Goal: Check status: Check status

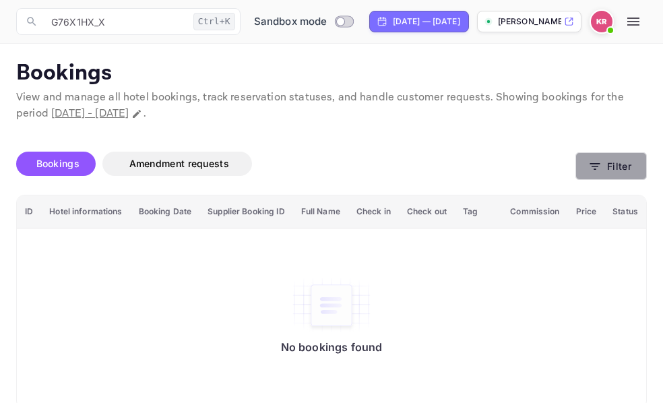
click at [598, 167] on icon "button" at bounding box center [594, 166] width 13 height 13
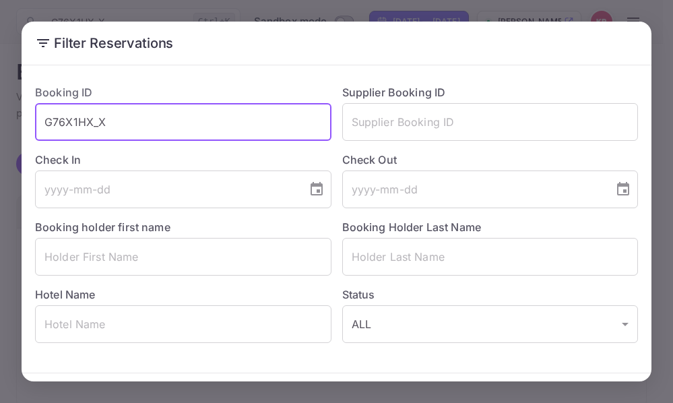
click at [111, 128] on input "G76X1HX_X" at bounding box center [183, 122] width 296 height 38
drag, startPoint x: 110, startPoint y: 125, endPoint x: 44, endPoint y: 127, distance: 66.7
click at [44, 127] on input "G76X1HX_X" at bounding box center [183, 122] width 296 height 38
click at [114, 123] on input "G76X1HX_X" at bounding box center [183, 122] width 296 height 38
click at [45, 125] on input "G76X1HX_X" at bounding box center [183, 122] width 296 height 38
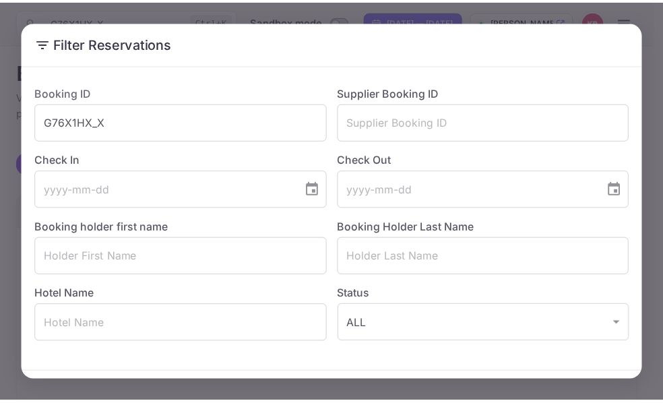
scroll to position [48, 0]
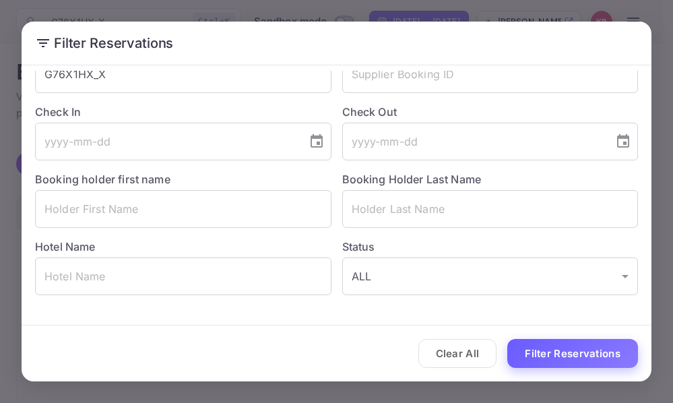
click at [543, 358] on button "Filter Reservations" at bounding box center [572, 353] width 131 height 29
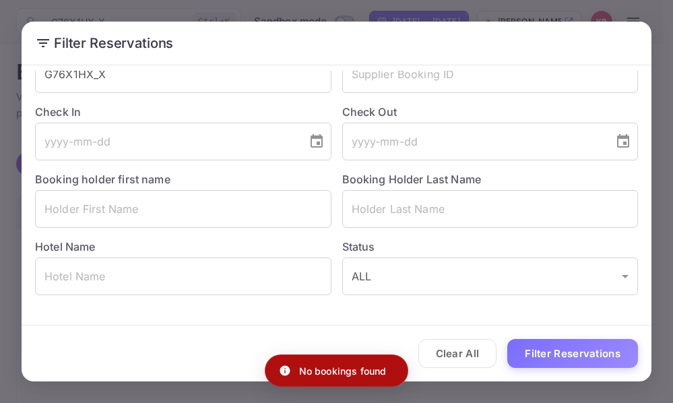
click at [661, 19] on div "Filter Reservations Booking ID G76X1HX_X ​ Supplier Booking ID ​ Check In ​ Che…" at bounding box center [336, 201] width 673 height 403
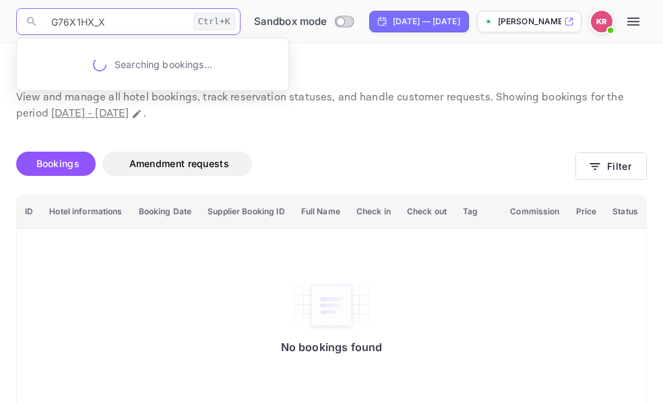
click at [102, 22] on input "G76X1HX_X" at bounding box center [115, 21] width 145 height 27
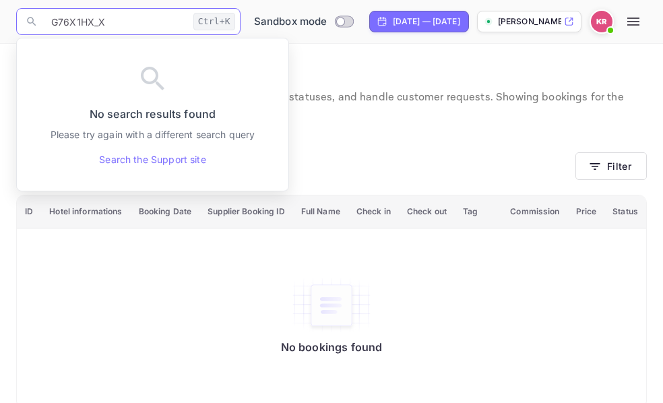
drag, startPoint x: 106, startPoint y: 20, endPoint x: 50, endPoint y: 26, distance: 55.5
click at [50, 26] on input "G76X1HX_X" at bounding box center [115, 21] width 145 height 27
click at [52, 19] on input "G76X1HX_X" at bounding box center [115, 21] width 145 height 27
click at [105, 22] on input "G76X1HX_X" at bounding box center [115, 21] width 145 height 27
click at [392, 132] on div "No bookings found Bookings Amendment requests Filter ID Hotel informations Book…" at bounding box center [323, 265] width 646 height 287
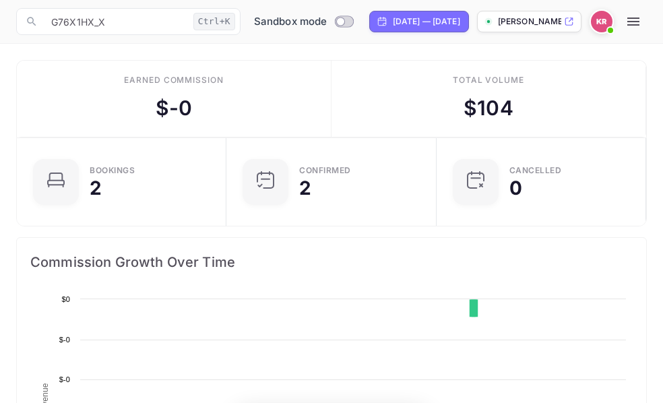
scroll to position [209, 298]
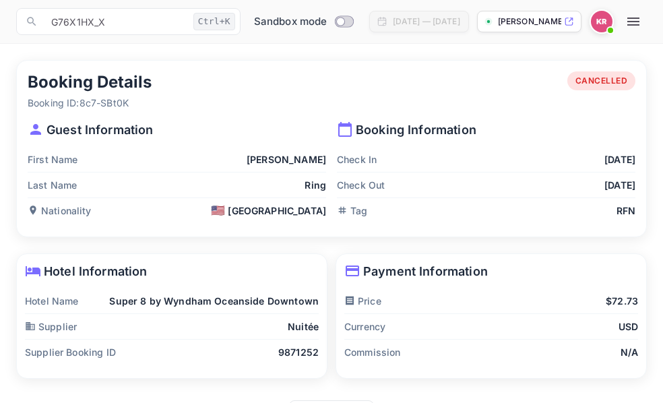
click at [94, 151] on div "First Name [PERSON_NAME]" at bounding box center [177, 160] width 298 height 26
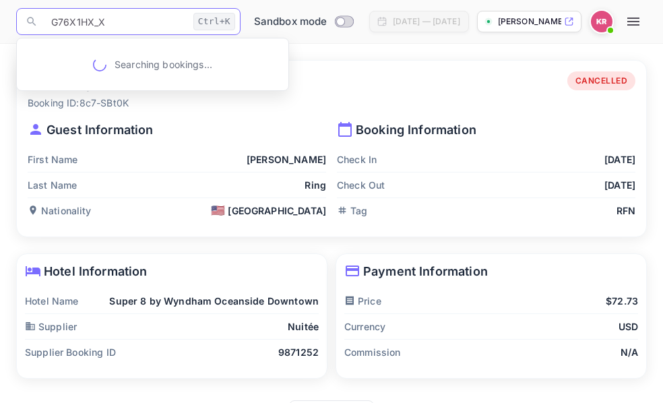
click at [106, 26] on input "G76X1HX_X" at bounding box center [115, 21] width 145 height 27
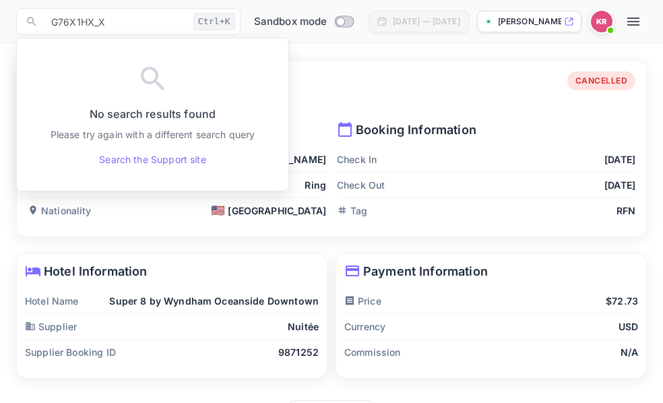
drag, startPoint x: 329, startPoint y: 46, endPoint x: 375, endPoint y: 71, distance: 52.4
click at [329, 47] on div "Booking Details Booking ID: 8c7-SBt0K CANCELLED Guest Information First Name [P…" at bounding box center [323, 235] width 646 height 383
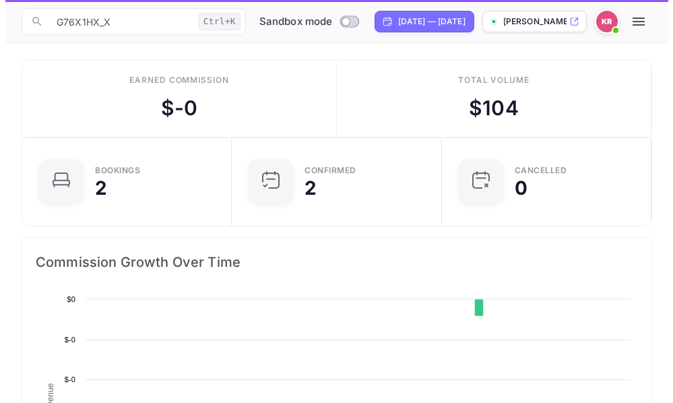
scroll to position [209, 298]
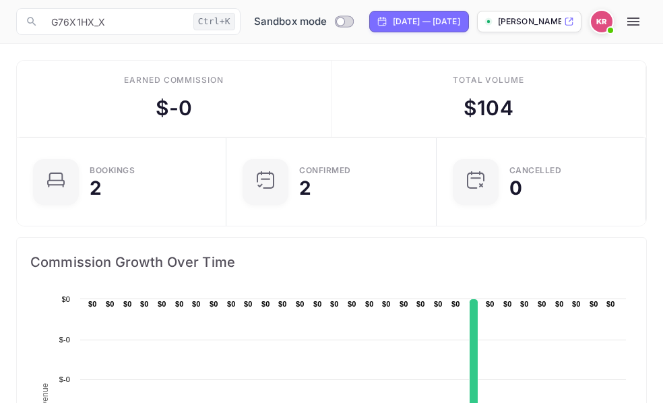
click at [634, 23] on icon "button" at bounding box center [633, 21] width 16 height 16
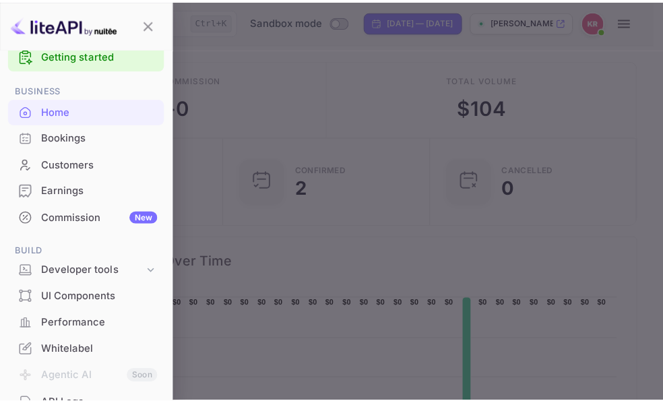
scroll to position [0, 0]
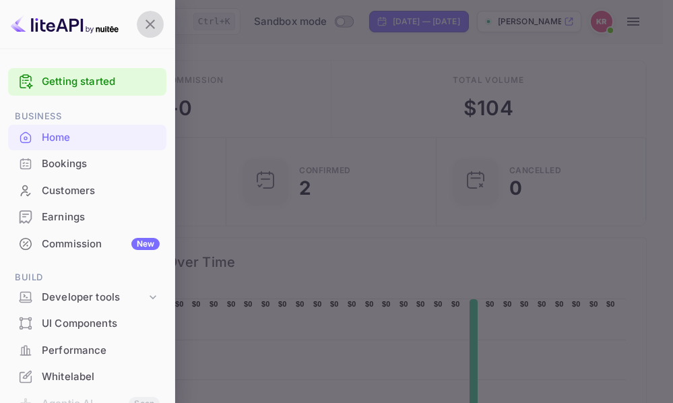
click at [151, 22] on icon "button" at bounding box center [150, 24] width 16 height 16
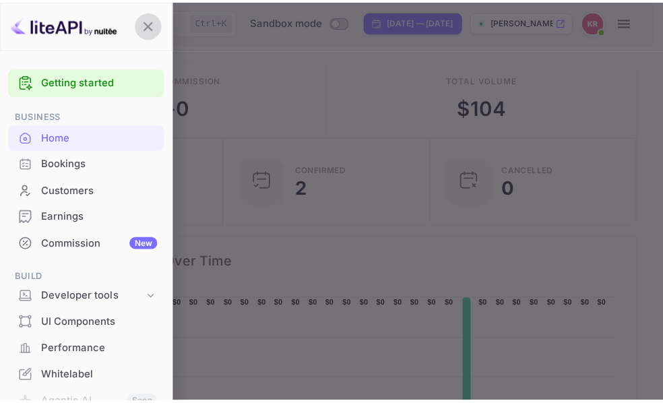
scroll to position [11, 11]
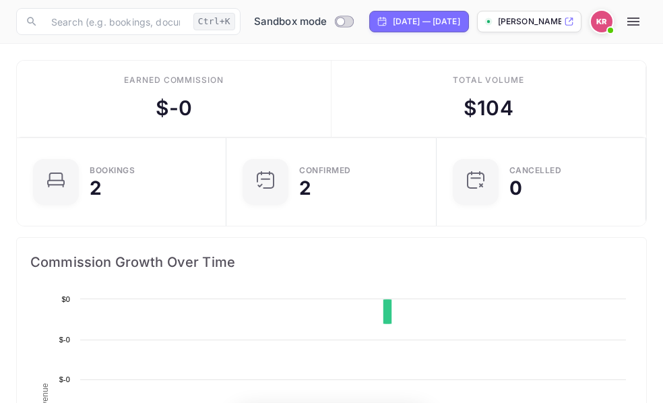
scroll to position [209, 298]
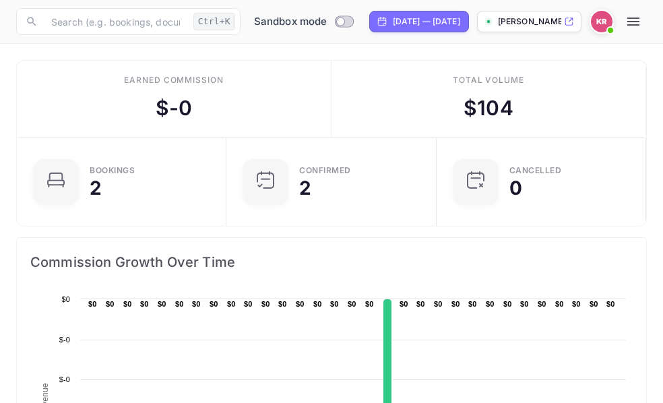
click at [639, 24] on icon "button" at bounding box center [633, 22] width 12 height 8
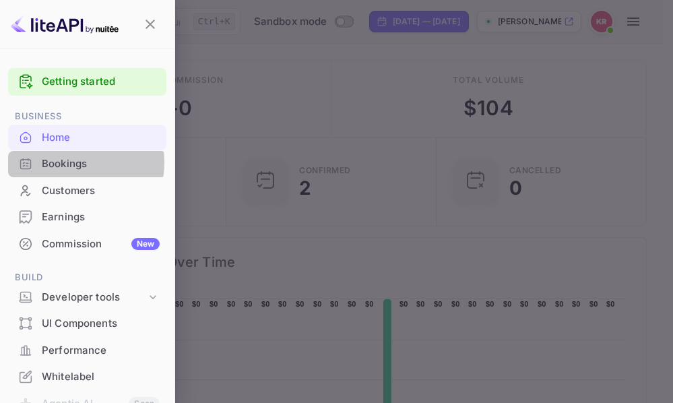
click at [67, 162] on div "Bookings" at bounding box center [101, 163] width 118 height 15
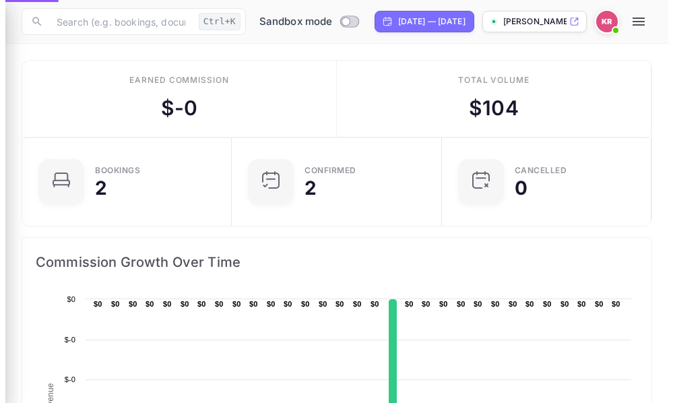
scroll to position [11, 11]
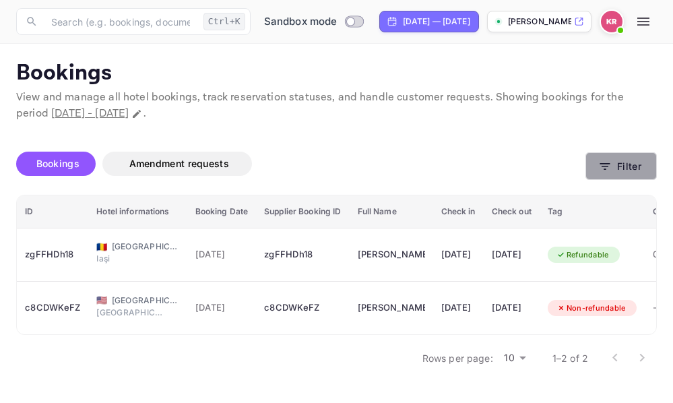
click at [607, 166] on icon "button" at bounding box center [605, 166] width 10 height 7
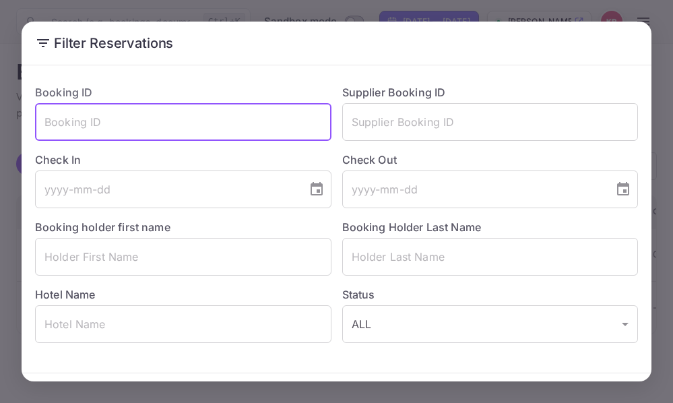
click at [47, 122] on input "text" at bounding box center [183, 122] width 296 height 38
paste input "G76X1HX_X"
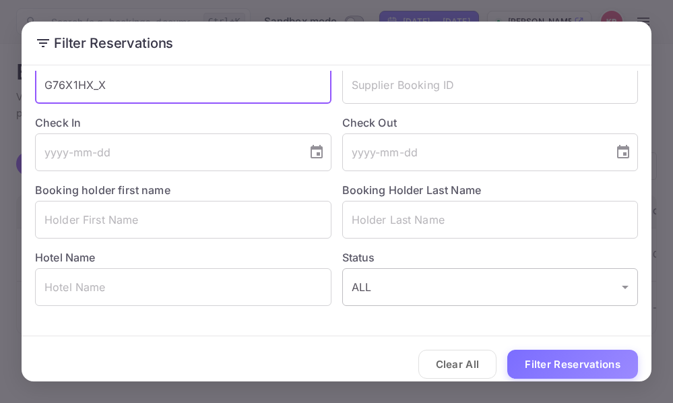
scroll to position [48, 0]
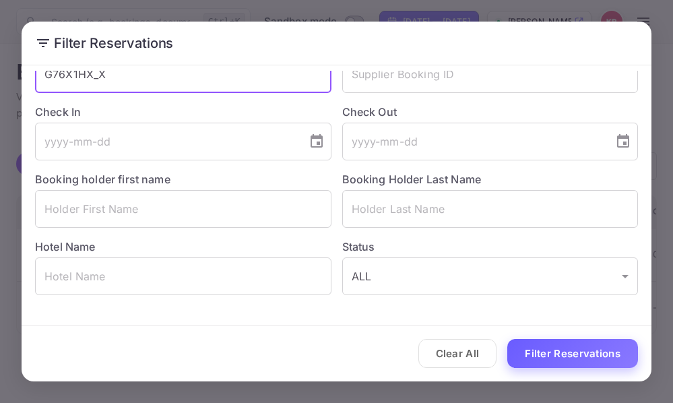
type input "G76X1HX_X"
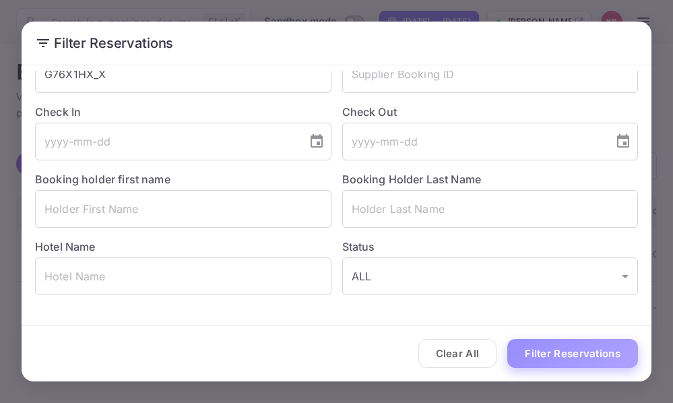
click at [524, 349] on button "Filter Reservations" at bounding box center [572, 353] width 131 height 29
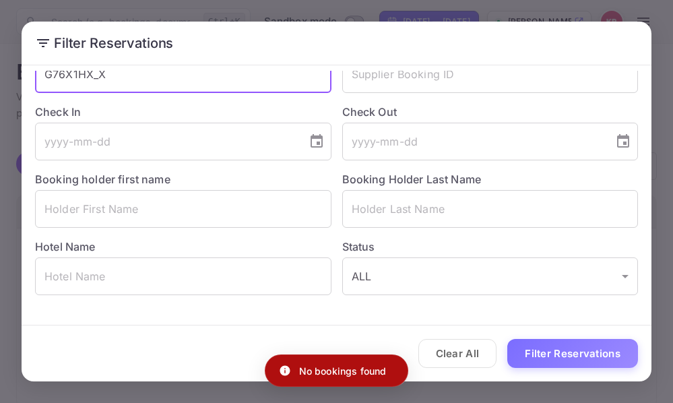
click at [45, 77] on input "G76X1HX_X" at bounding box center [183, 74] width 296 height 38
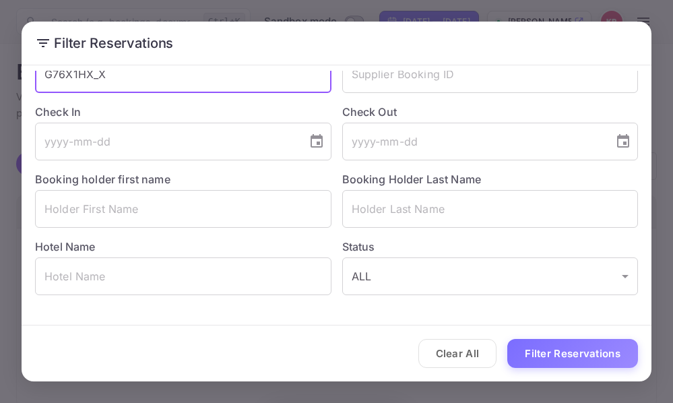
scroll to position [44, 0]
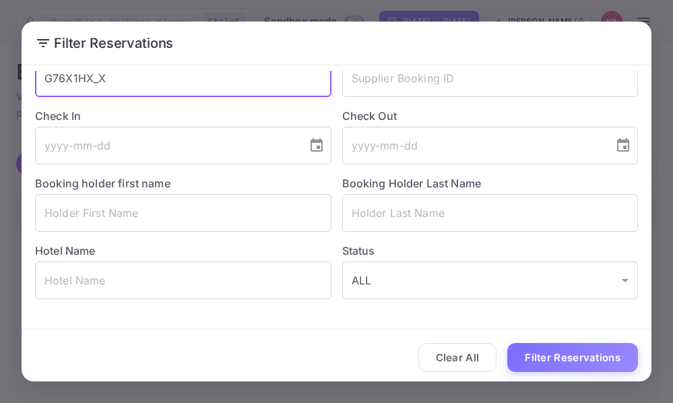
click at [104, 81] on input "G76X1HX_X" at bounding box center [183, 78] width 296 height 38
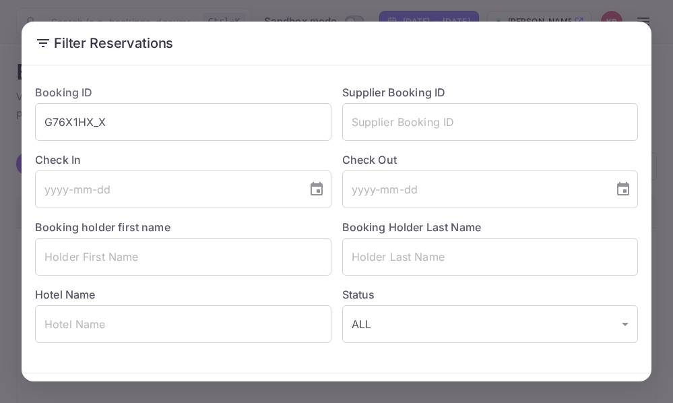
click at [660, 48] on div "Filter Reservations Booking ID G76X1HX_X ​ Supplier Booking ID ​ Check In ​ Che…" at bounding box center [336, 201] width 673 height 403
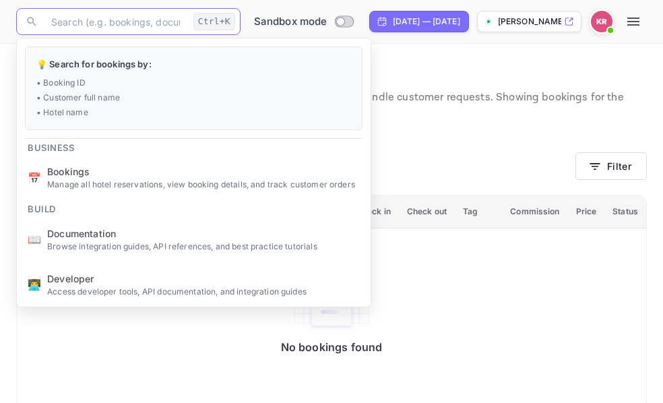
click at [58, 18] on input "text" at bounding box center [115, 21] width 145 height 27
paste input "G76X1HX_X"
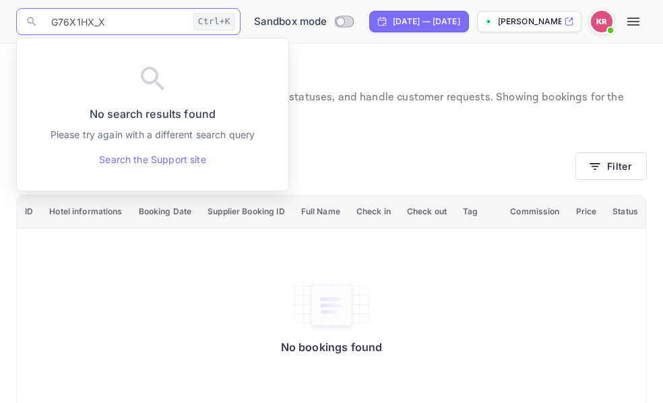
click at [51, 24] on input "G76X1HX_X" at bounding box center [115, 21] width 145 height 27
click at [110, 22] on input "G76X1HX_X" at bounding box center [115, 21] width 145 height 27
click at [351, 170] on div "Bookings Amendment requests" at bounding box center [295, 163] width 559 height 24
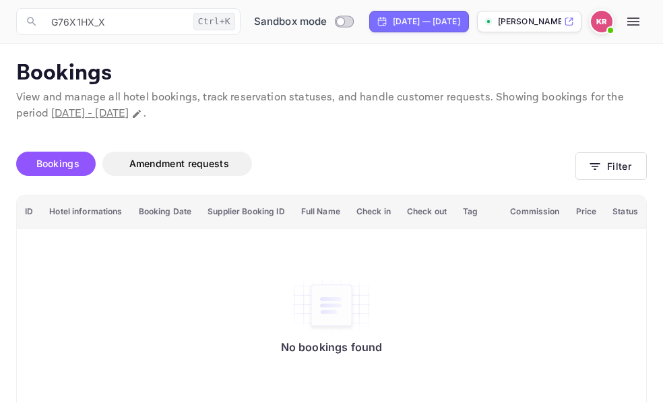
click at [639, 26] on icon "button" at bounding box center [633, 22] width 12 height 8
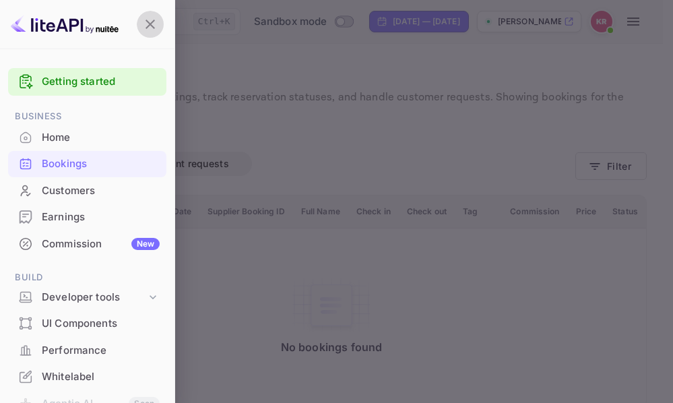
click at [154, 24] on icon "button" at bounding box center [150, 24] width 16 height 16
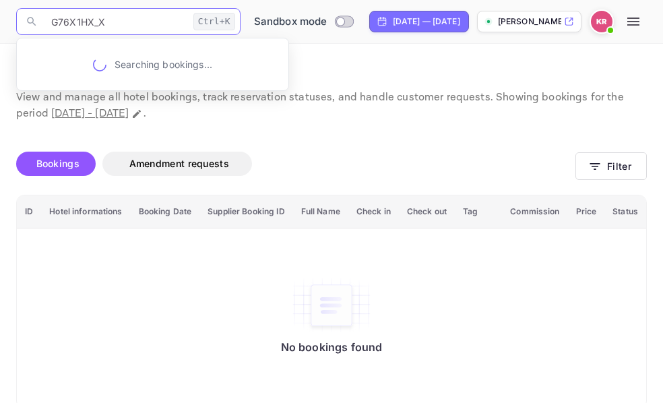
drag, startPoint x: 106, startPoint y: 23, endPoint x: 53, endPoint y: 20, distance: 54.0
click at [53, 20] on input "G76X1HX_X" at bounding box center [115, 21] width 145 height 27
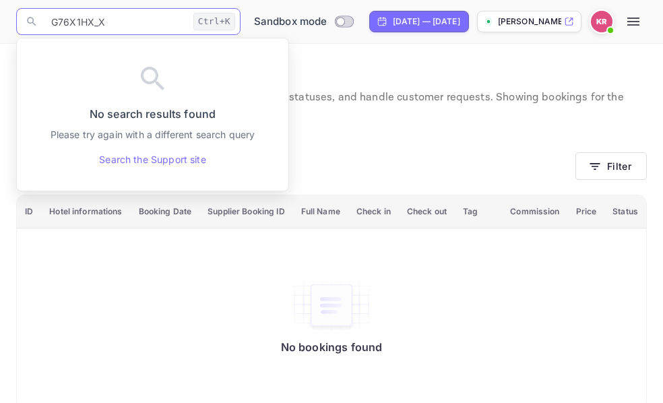
paste input "EFRuAGPPg"
click at [48, 25] on input "EFRuAGPPg" at bounding box center [115, 21] width 145 height 27
click at [114, 19] on input "EFRuAGPPg" at bounding box center [115, 21] width 145 height 27
type input "EFRuAGPPg"
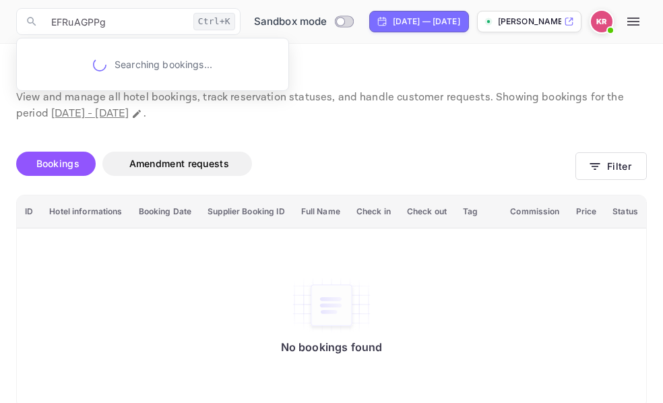
drag, startPoint x: 191, startPoint y: 282, endPoint x: 316, endPoint y: 273, distance: 124.9
click at [193, 282] on div "No bookings found" at bounding box center [331, 318] width 602 height 161
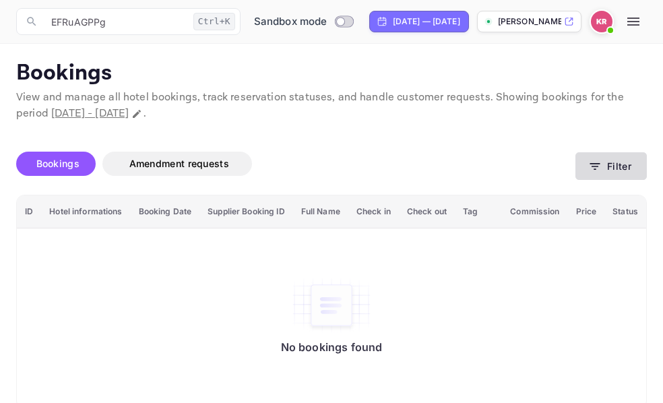
click at [598, 165] on icon "button" at bounding box center [594, 166] width 13 height 13
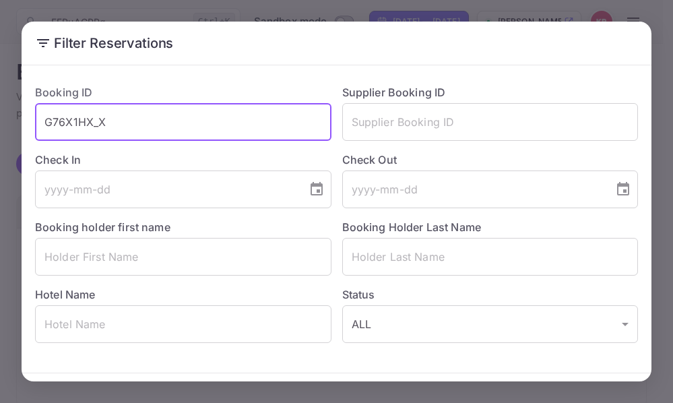
drag, startPoint x: 108, startPoint y: 127, endPoint x: 34, endPoint y: 121, distance: 73.6
click at [34, 121] on div "Booking ID G76X1HX_X ​" at bounding box center [177, 106] width 307 height 67
paste input "EFRuAGPPg"
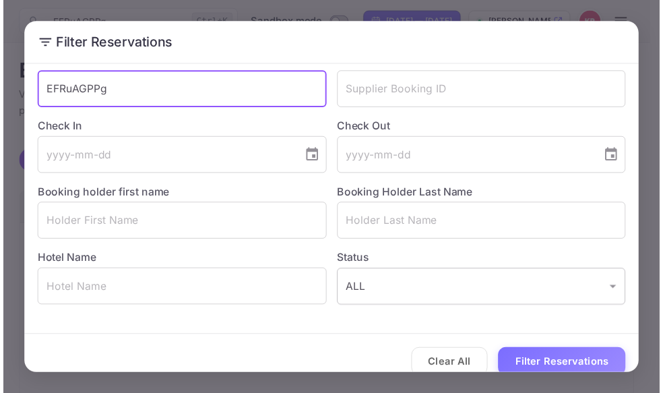
scroll to position [48, 0]
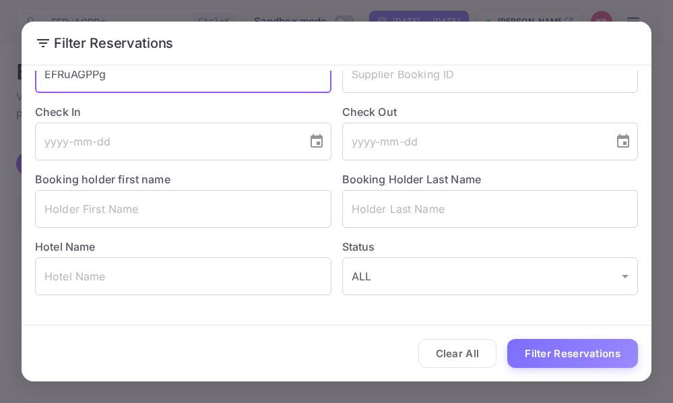
type input "EFRuAGPPg"
click at [555, 350] on button "Filter Reservations" at bounding box center [572, 353] width 131 height 29
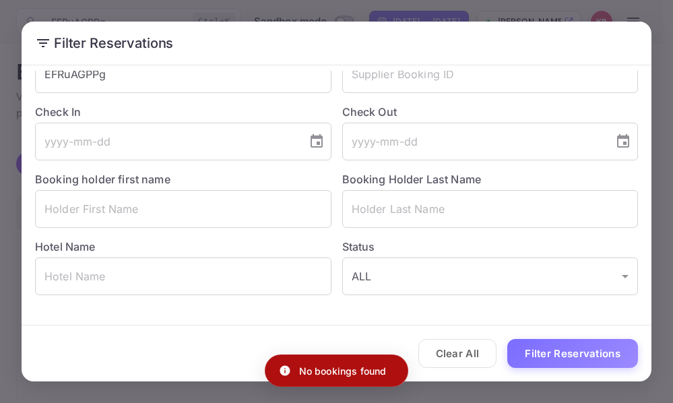
click at [656, 23] on div "Filter Reservations Booking ID EFRuAGPPg ​ Supplier Booking ID ​ Check In ​ Che…" at bounding box center [336, 201] width 673 height 403
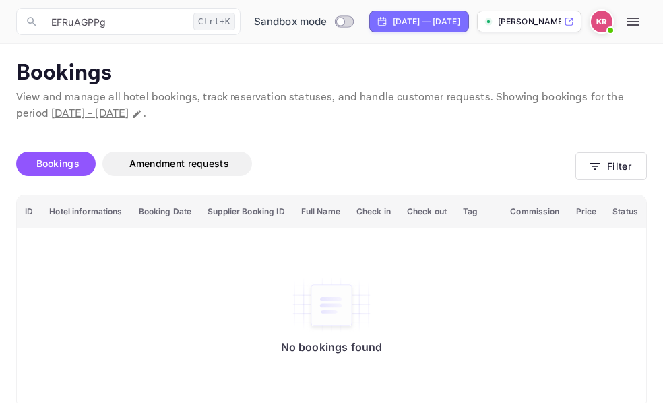
click at [560, 22] on p "[PERSON_NAME]-unbrg.[PERSON_NAME]..." at bounding box center [529, 21] width 63 height 12
click at [327, 21] on input "Switch to Production mode" at bounding box center [340, 21] width 27 height 9
checkbox input "true"
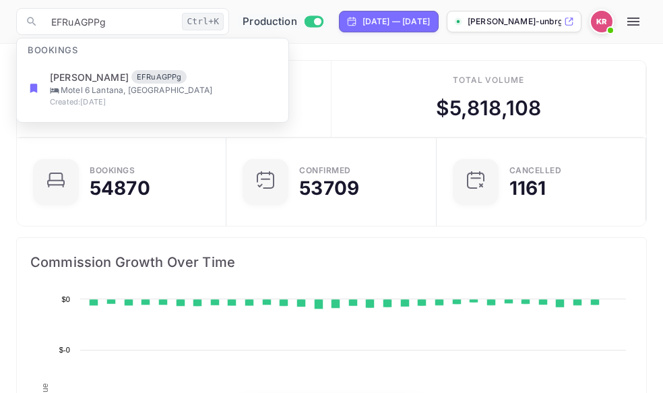
scroll to position [209, 298]
